Goal: Information Seeking & Learning: Stay updated

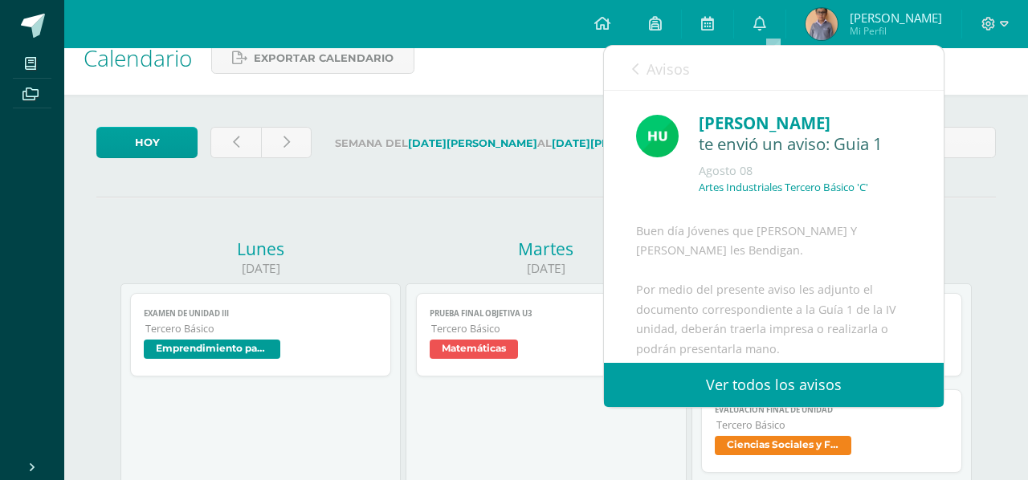
scroll to position [294, 0]
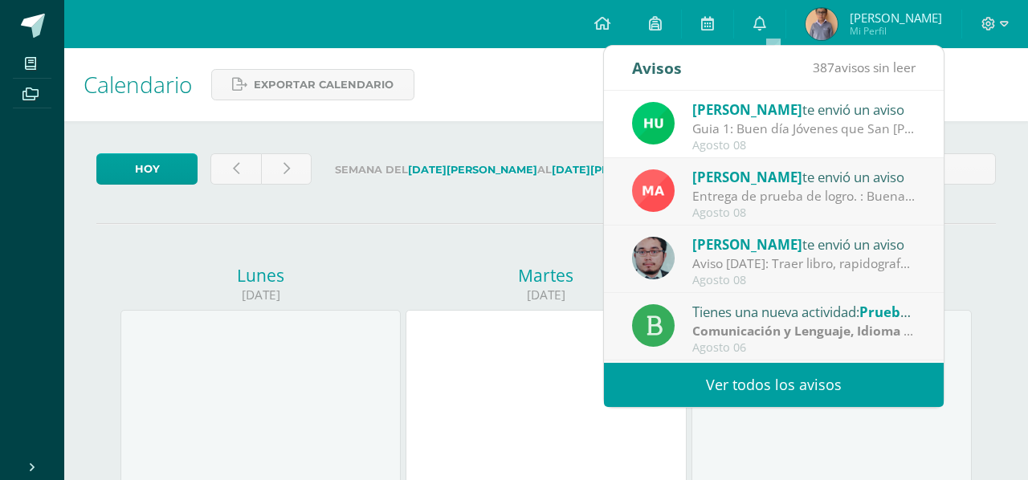
click at [774, 116] on div "Hugo Pirir te envió un aviso" at bounding box center [803, 109] width 223 height 21
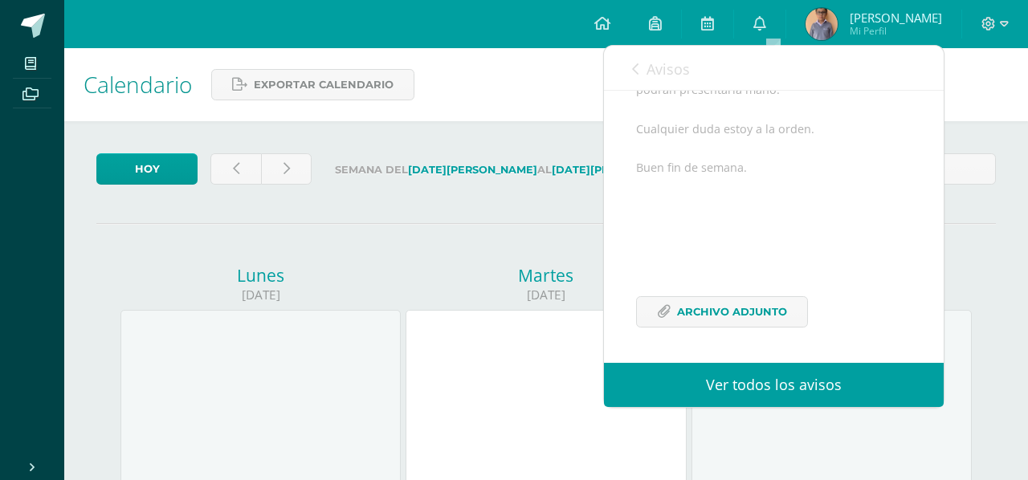
scroll to position [299, 0]
click at [766, 28] on link at bounding box center [759, 24] width 51 height 48
click at [616, 35] on link at bounding box center [602, 24] width 55 height 48
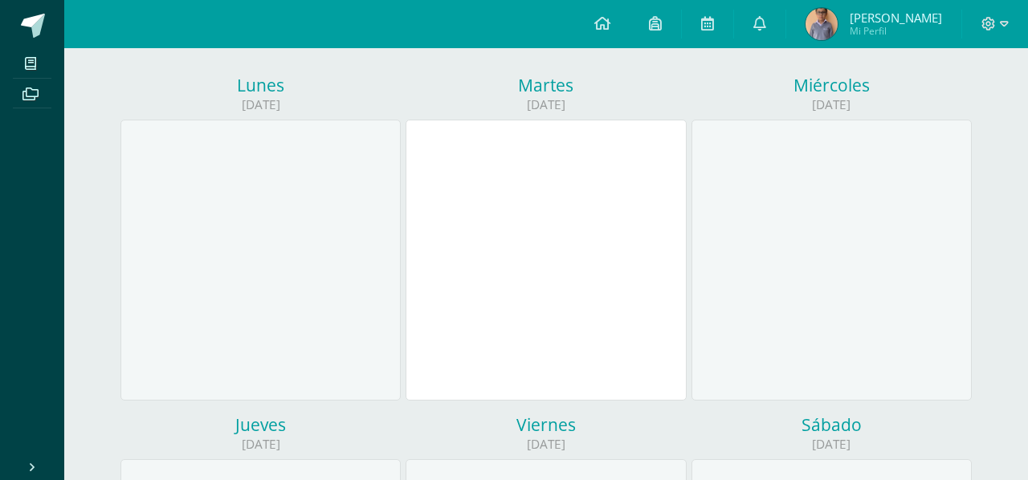
scroll to position [264, 0]
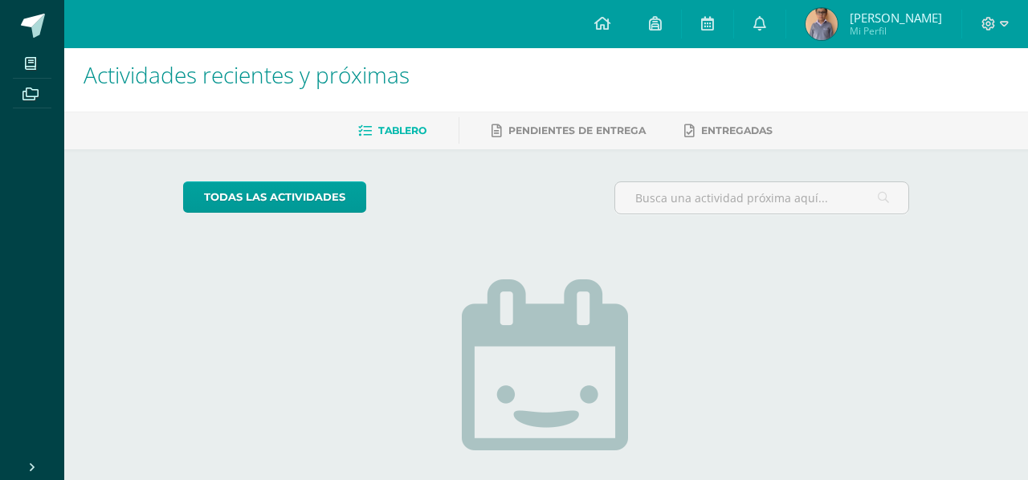
scroll to position [10, 0]
